Goal: Task Accomplishment & Management: Manage account settings

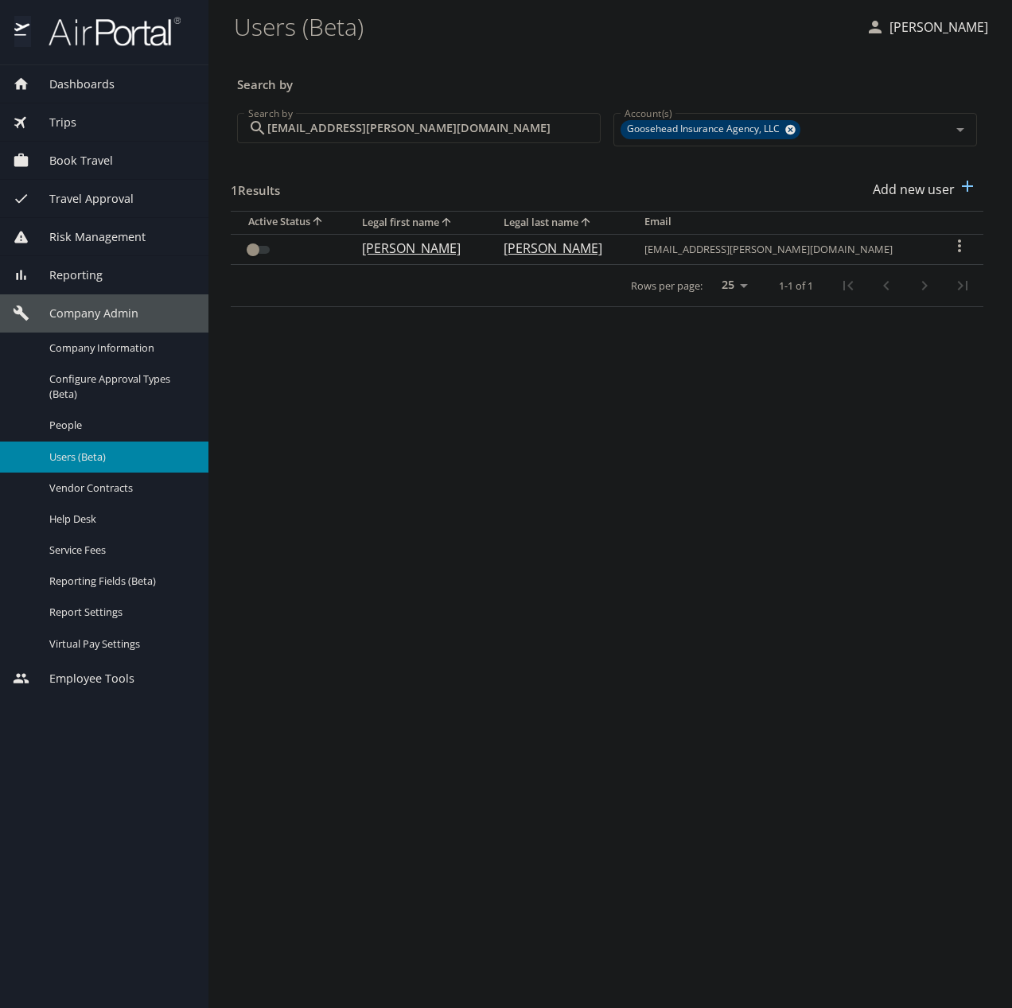
click at [372, 119] on input "[EMAIL_ADDRESS][PERSON_NAME][DOMAIN_NAME]" at bounding box center [433, 128] width 333 height 30
paste input "nnalysia.[PERSON_NAME]"
type input "[EMAIL_ADDRESS][PERSON_NAME][DOMAIN_NAME]"
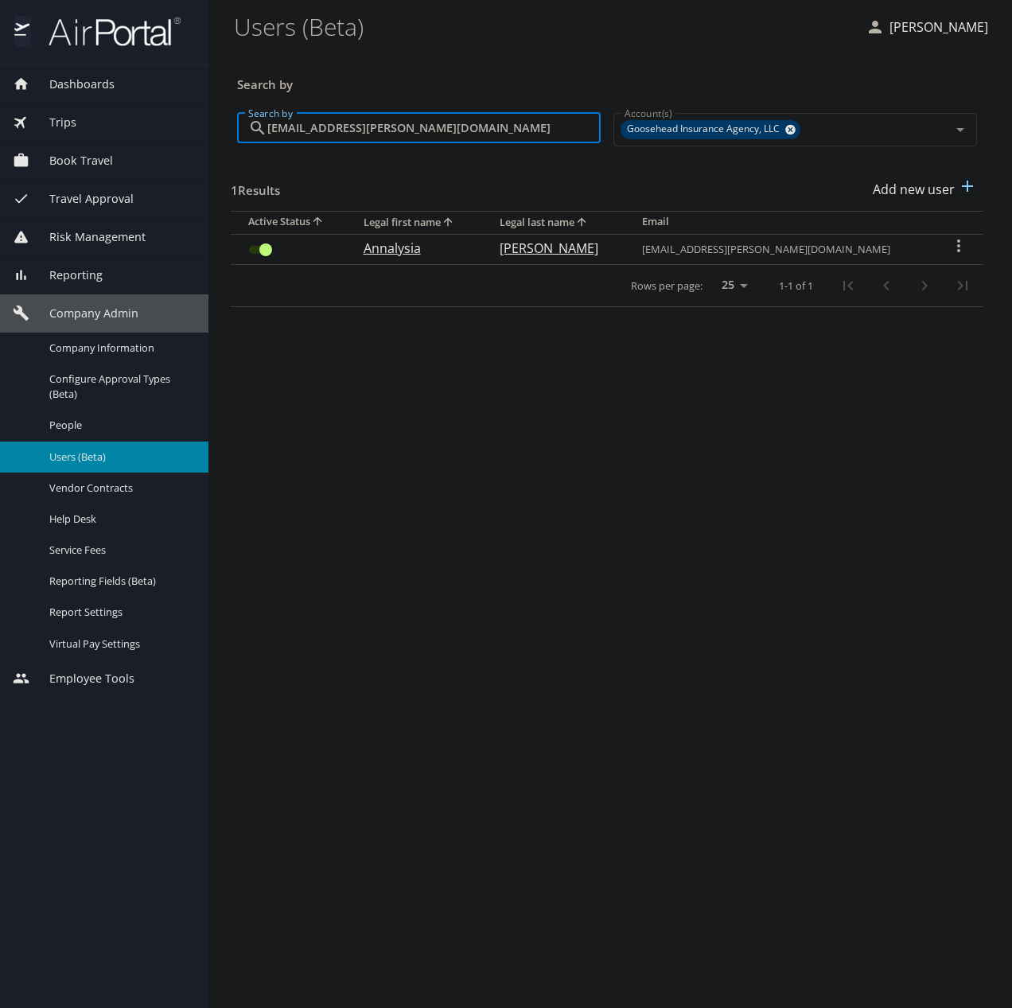
click at [255, 251] on input "User Search Table" at bounding box center [265, 249] width 57 height 19
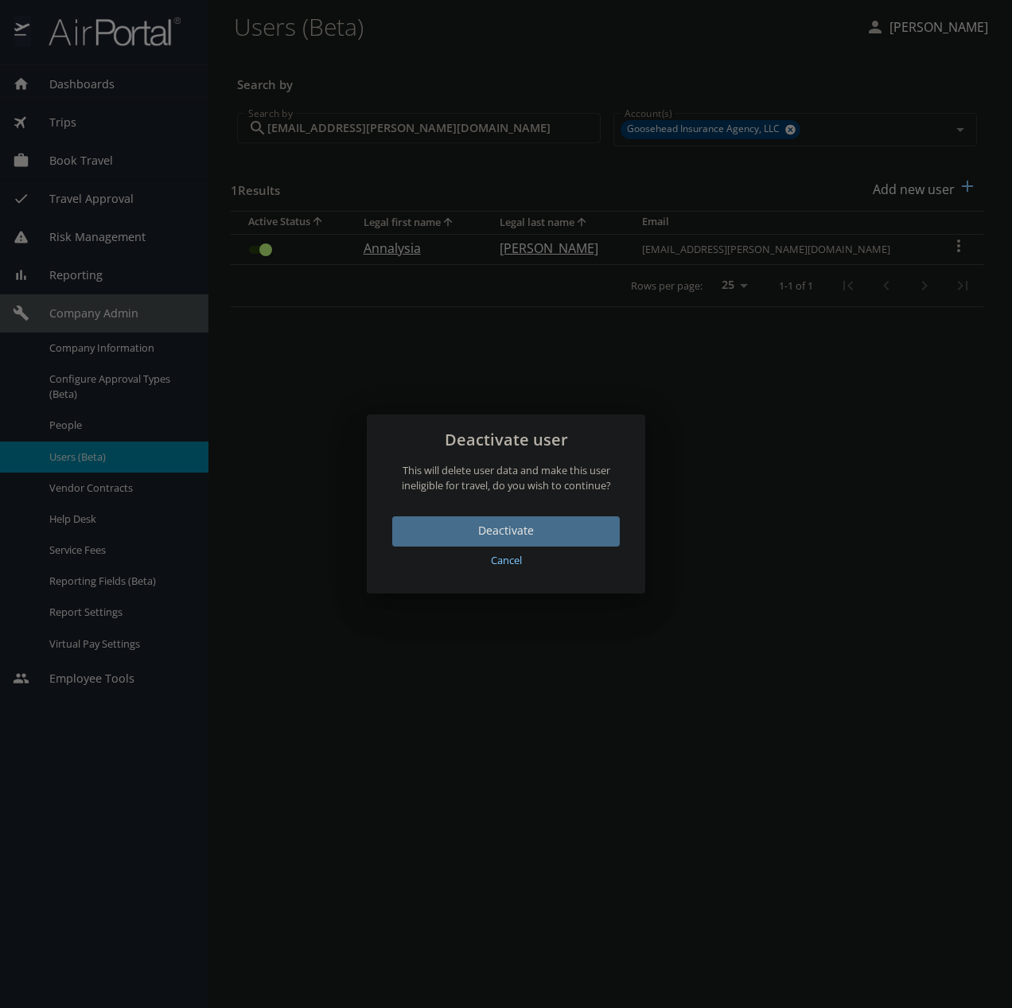
click at [509, 517] on button "Deactivate" at bounding box center [506, 532] width 228 height 31
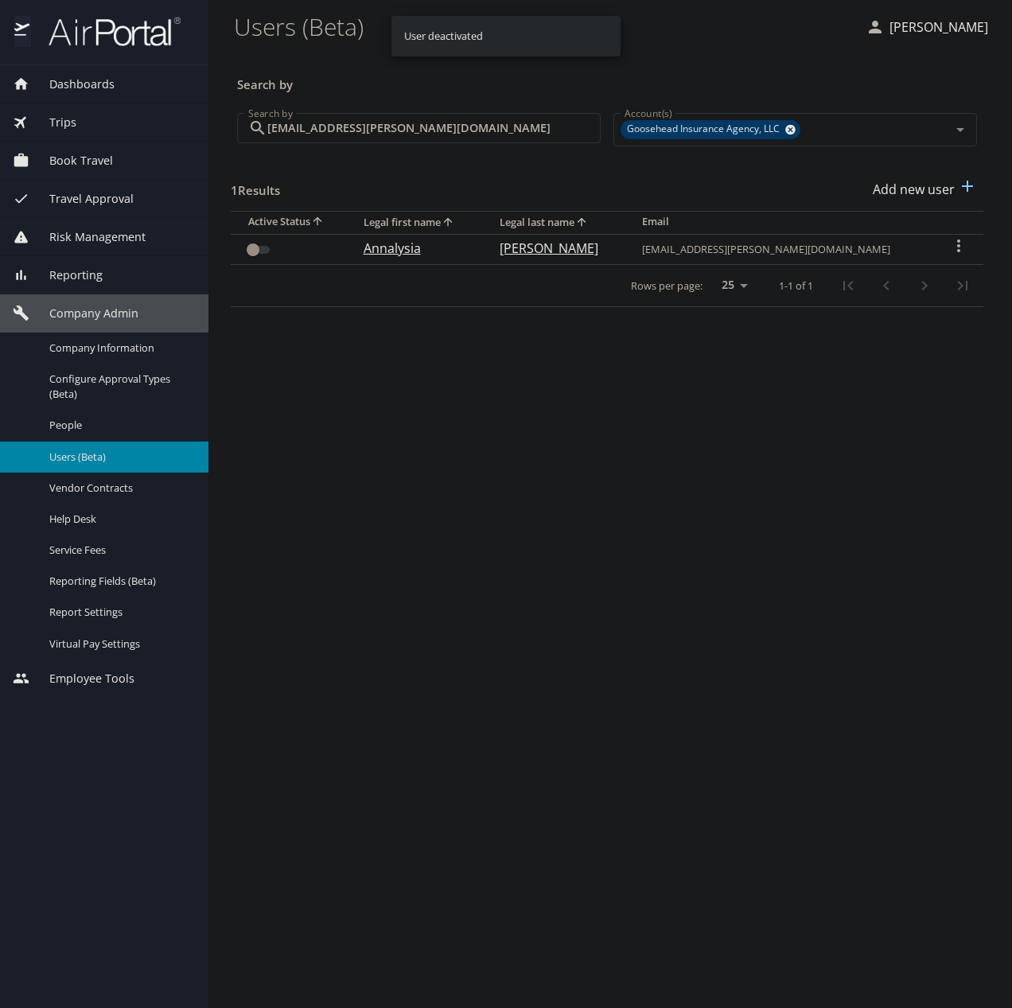
checkbox input "false"
click at [906, 192] on p "Add new user" at bounding box center [914, 189] width 82 height 19
select select "US"
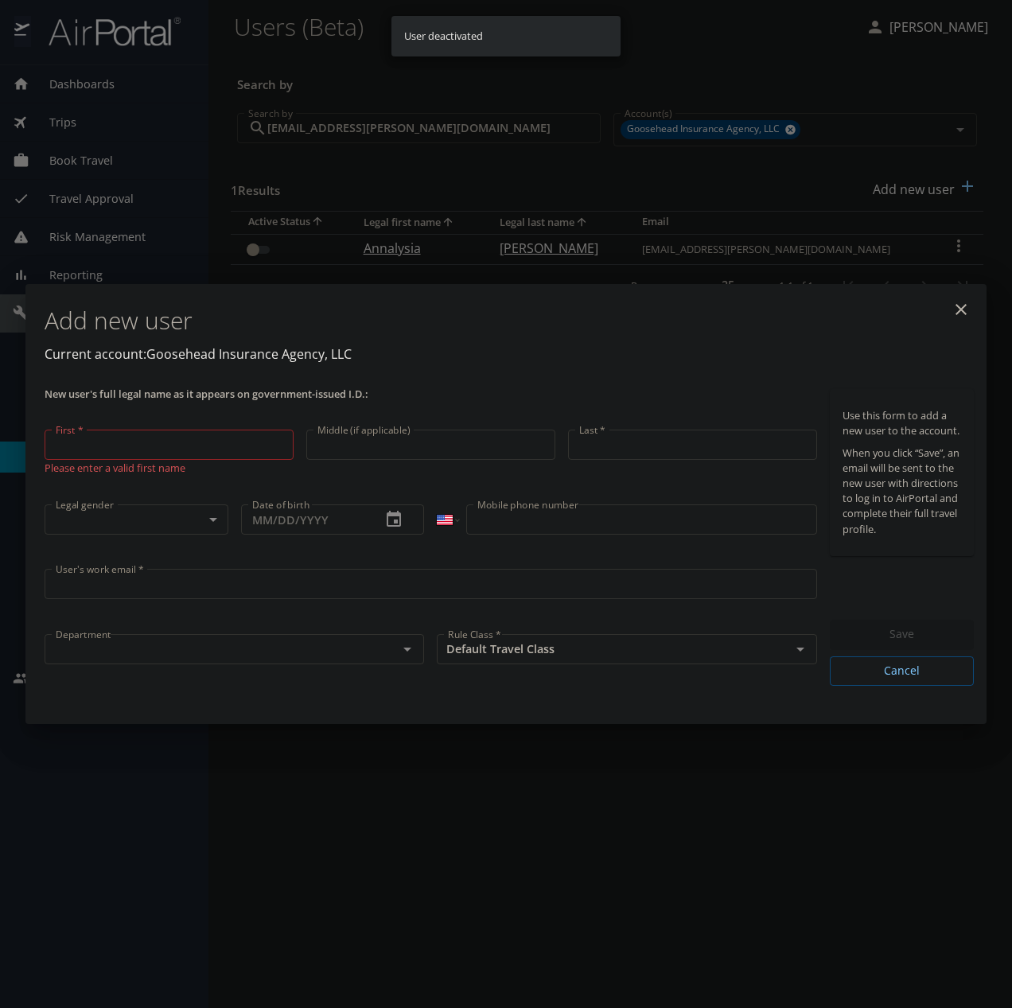
click at [83, 428] on div "First * First * Please enter a valid first name" at bounding box center [169, 461] width 262 height 76
click at [110, 452] on input "First *" at bounding box center [169, 445] width 249 height 30
paste input "Annalysia"
type input "Annalysia"
click at [610, 449] on input "Last *" at bounding box center [692, 446] width 249 height 30
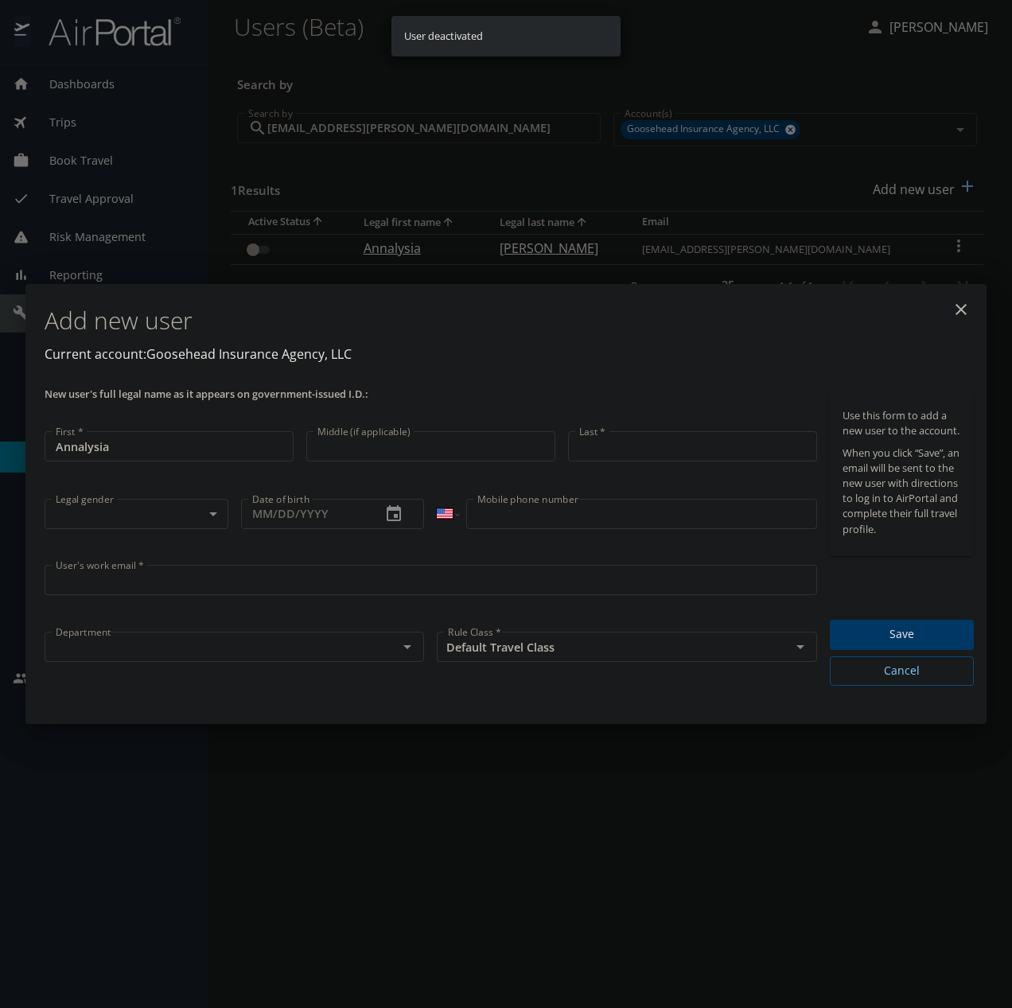
paste input "[PERSON_NAME]"
type input "[PERSON_NAME]"
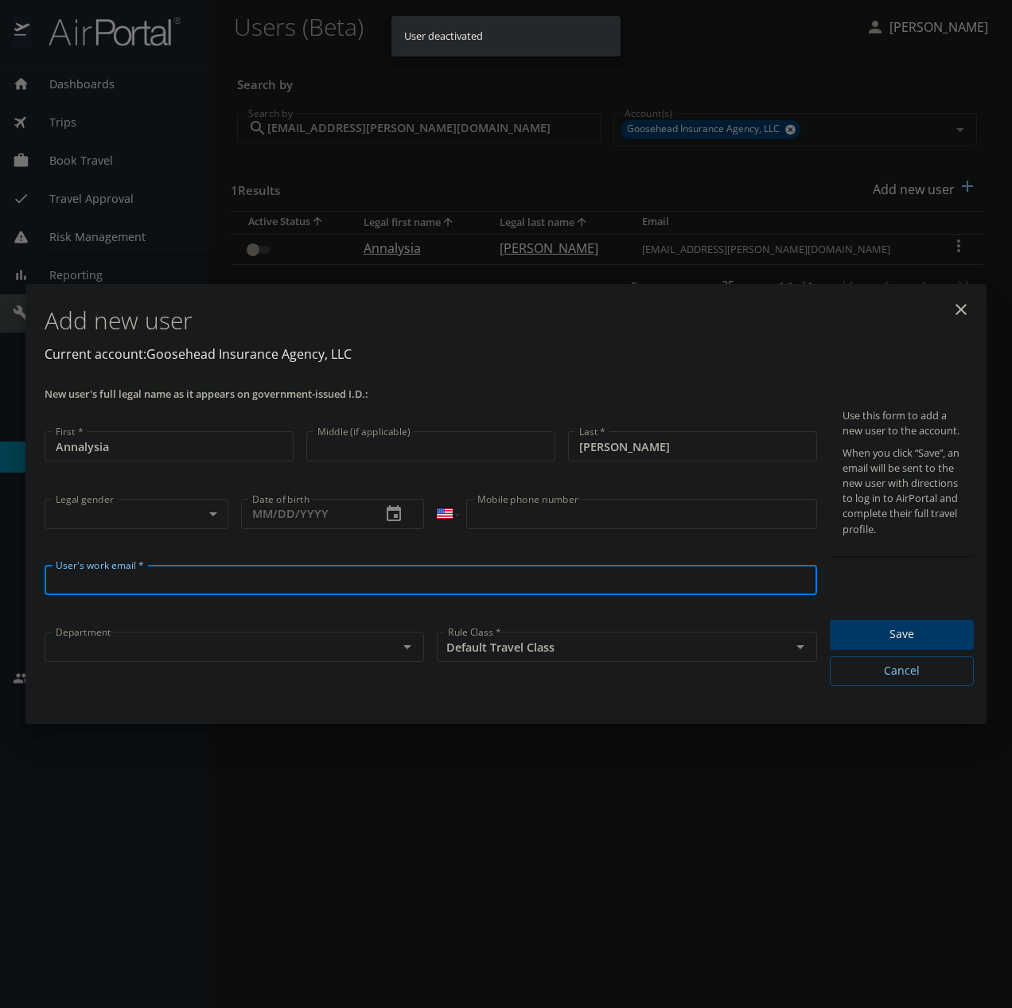
click at [146, 586] on input "User's work email *" at bounding box center [431, 580] width 773 height 30
paste input "[EMAIL_ADDRESS][PERSON_NAME][DOMAIN_NAME]"
click at [110, 662] on div "Department" at bounding box center [235, 647] width 380 height 30
type input "[EMAIL_ADDRESS][PERSON_NAME][DOMAIN_NAME]"
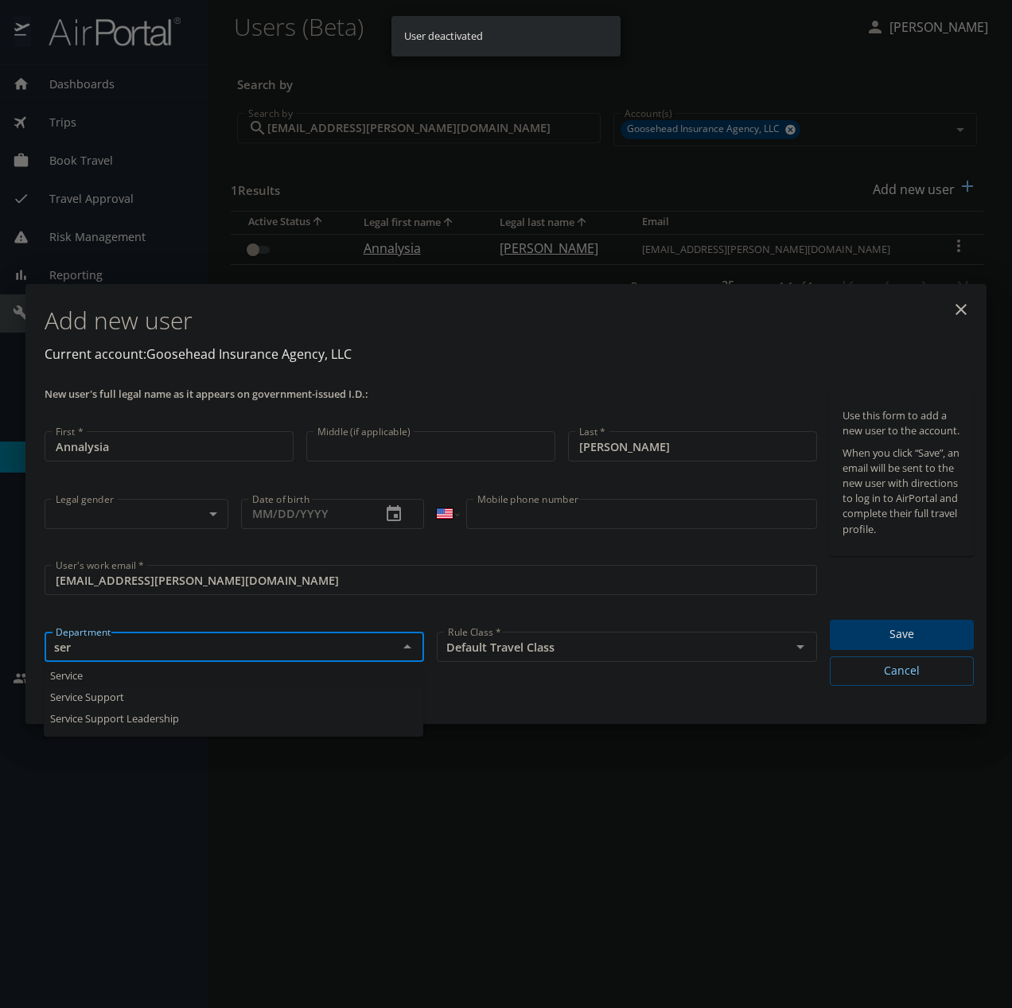
click at [109, 676] on li "Service" at bounding box center [234, 675] width 380 height 21
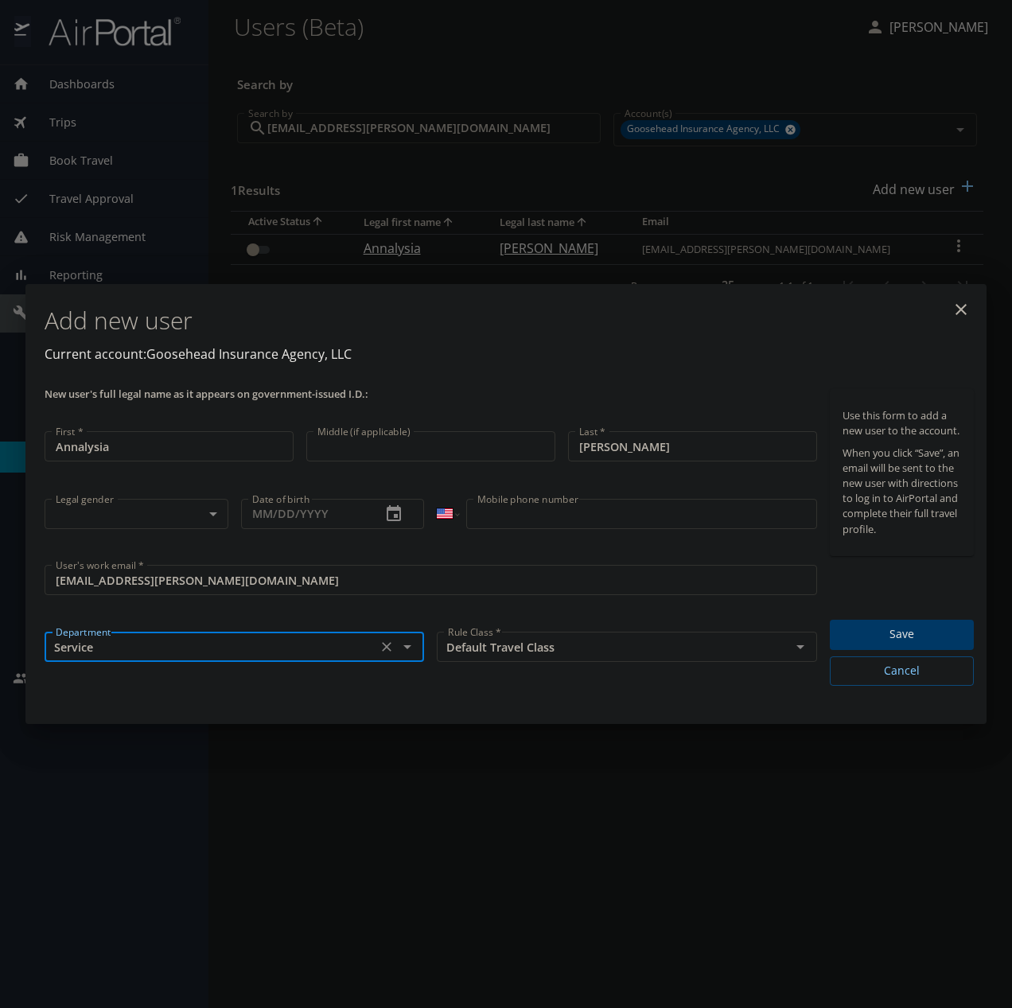
type input "Service"
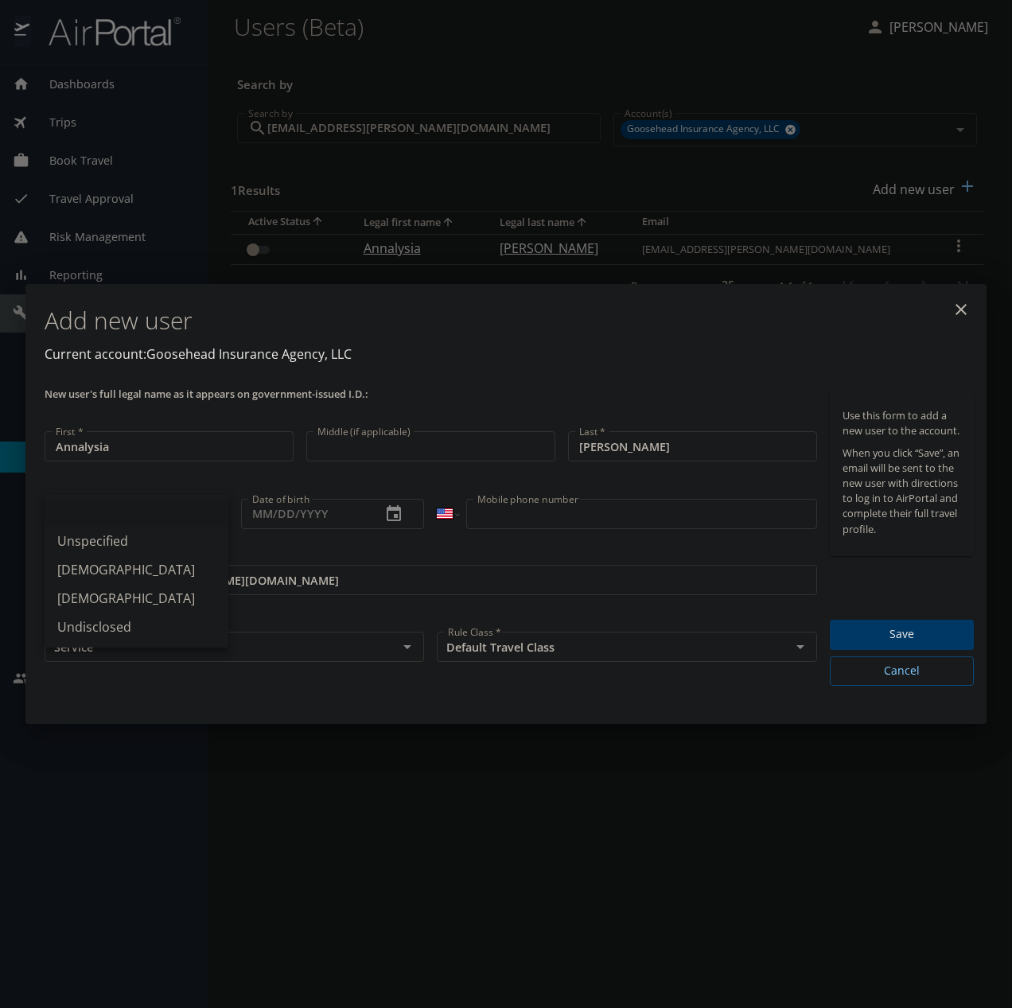
click at [137, 521] on body "Dashboards AirPortal 360™ Manager My Travel Dashboard Trips Airtinerary® Lookup…" at bounding box center [506, 504] width 1012 height 1008
click at [926, 634] on div at bounding box center [506, 504] width 1012 height 1008
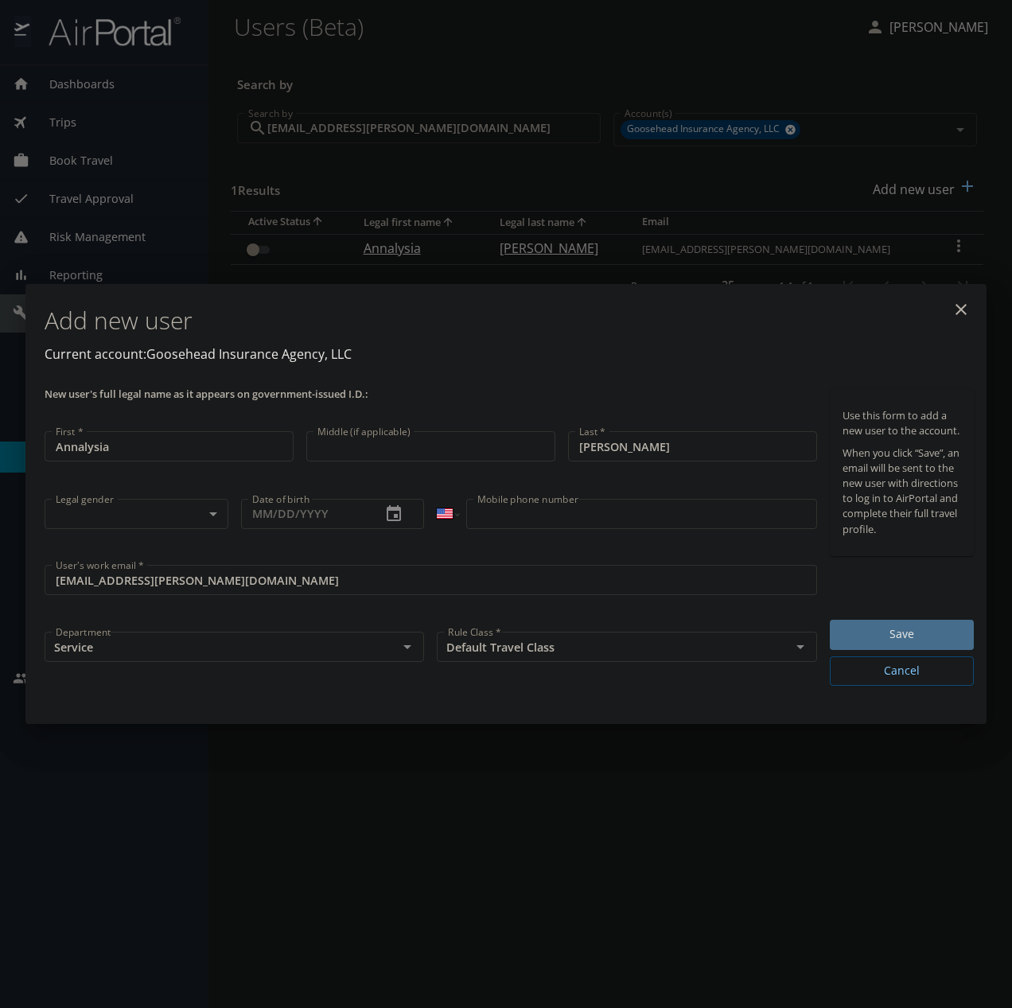
click at [904, 634] on span "Save" at bounding box center [902, 635] width 119 height 20
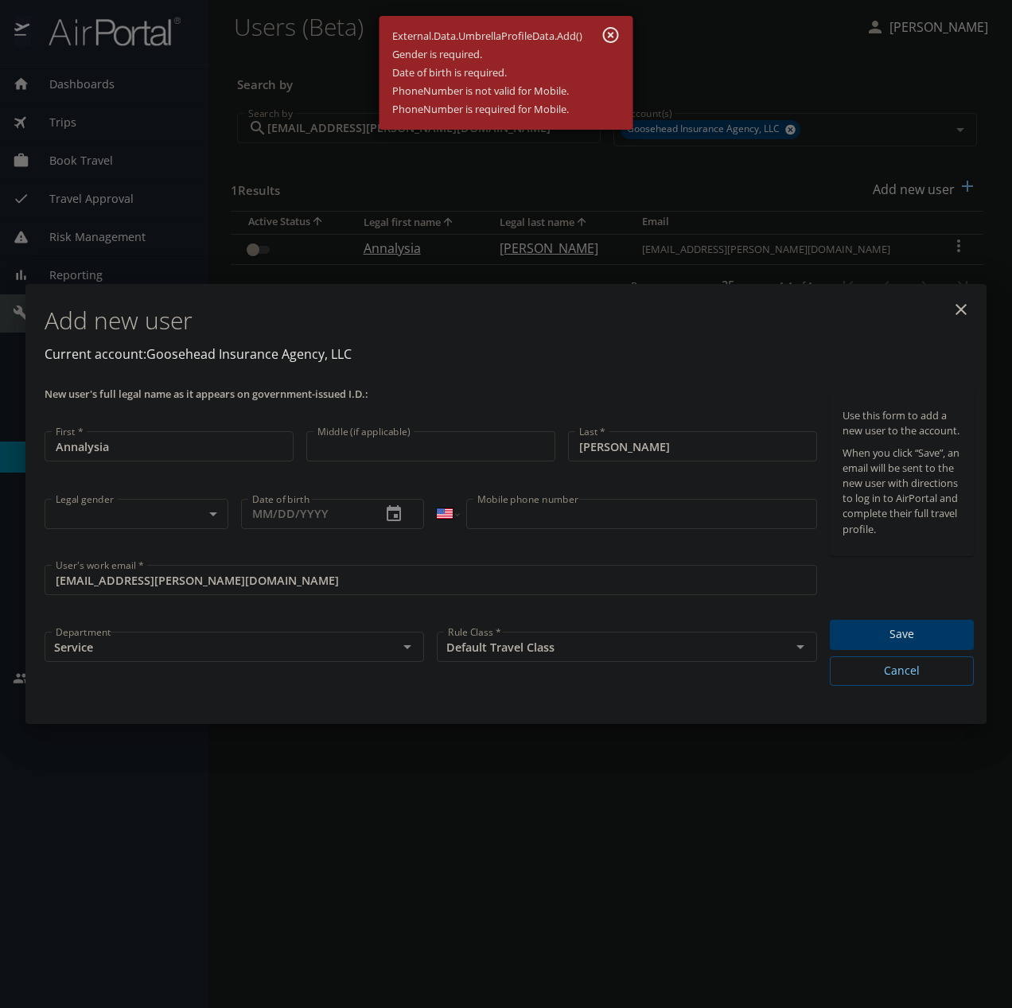
click at [155, 517] on body "Dashboards AirPortal 360™ Manager My Travel Dashboard Trips Airtinerary® Lookup…" at bounding box center [506, 504] width 1012 height 1008
click at [137, 629] on li "Undisclosed" at bounding box center [137, 627] width 184 height 29
type input "Undisclosed"
click at [955, 637] on span "Save" at bounding box center [902, 635] width 119 height 20
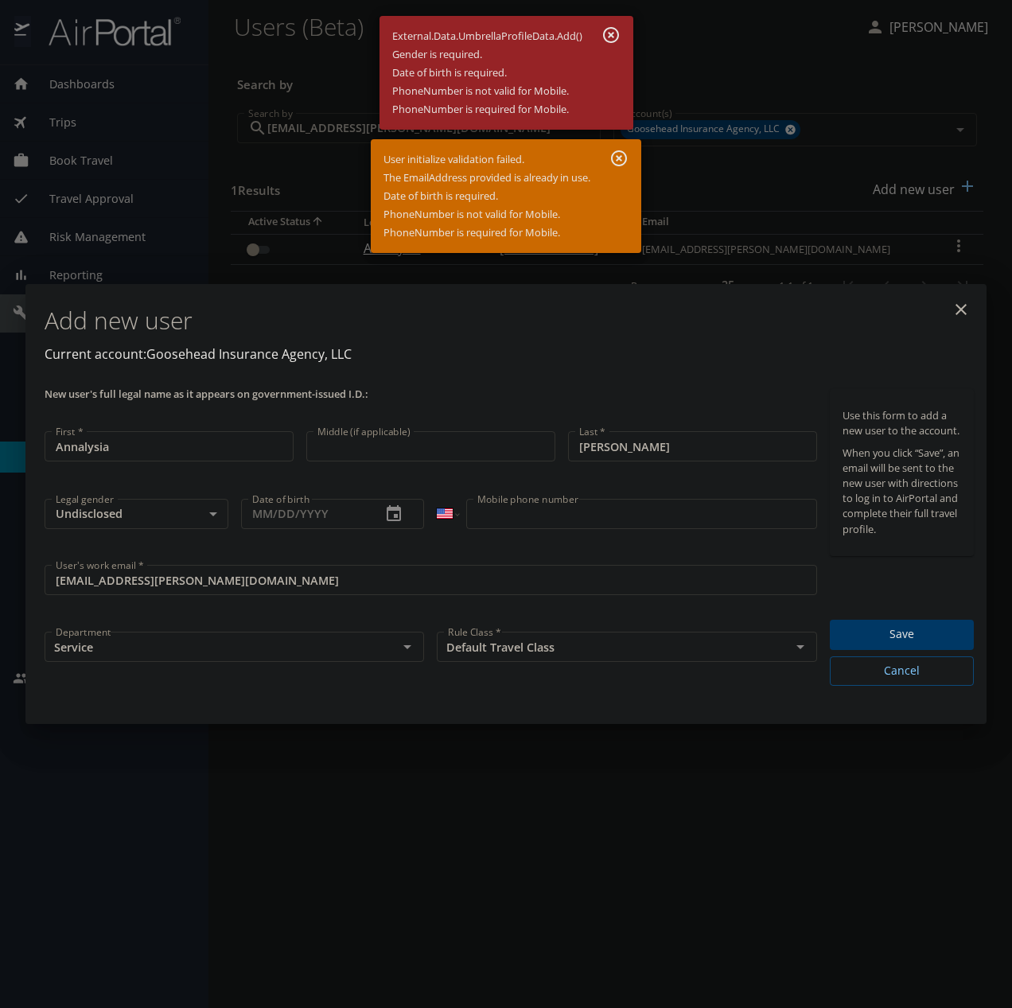
click at [965, 306] on icon "close" at bounding box center [961, 309] width 11 height 11
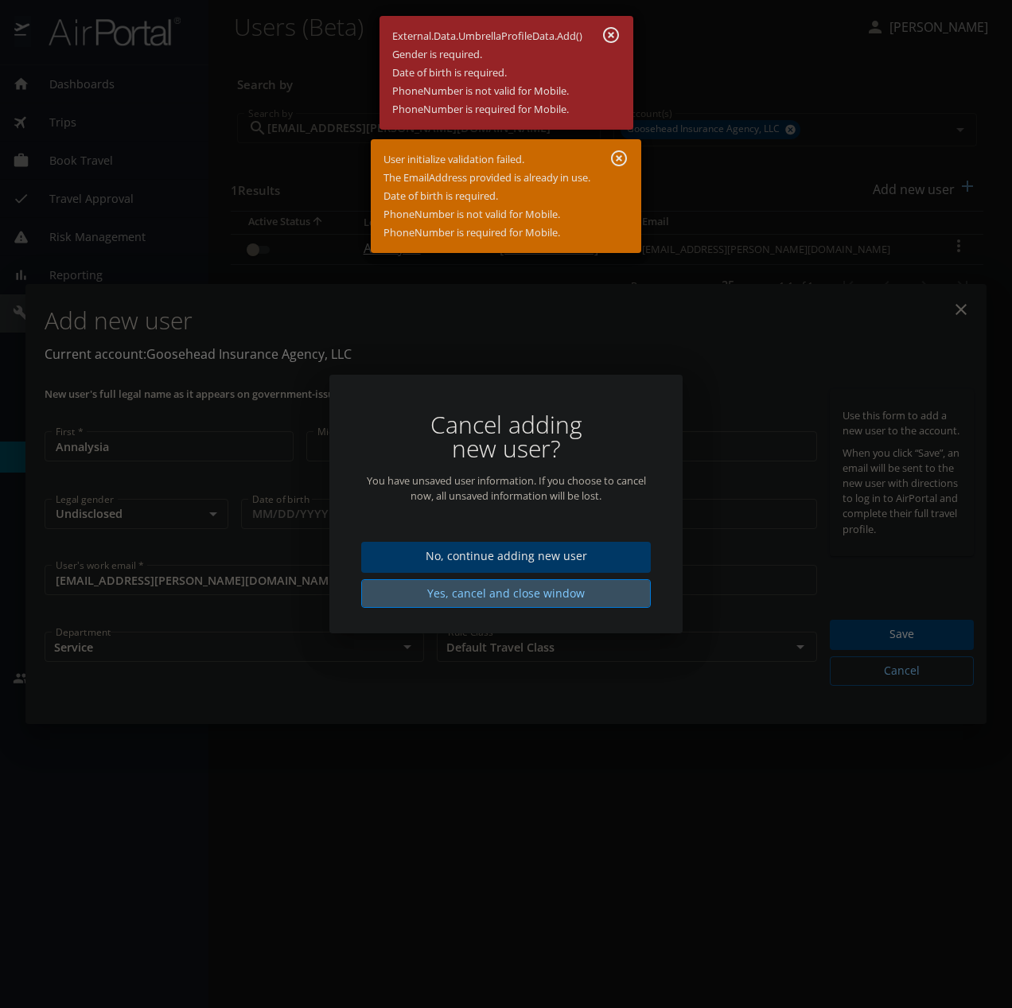
click at [527, 607] on button "Yes, cancel and close window" at bounding box center [506, 593] width 290 height 29
